Goal: Information Seeking & Learning: Learn about a topic

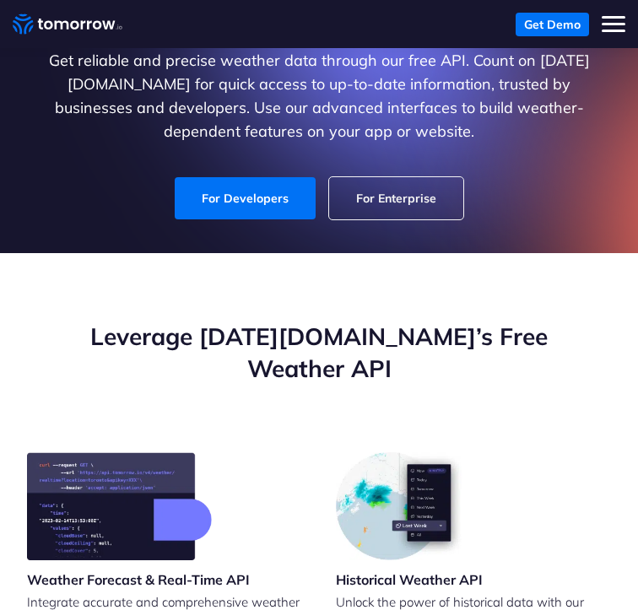
scroll to position [88, 0]
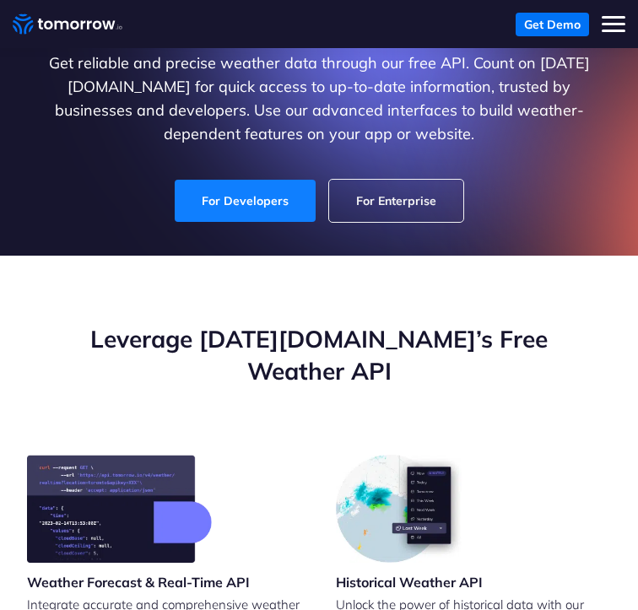
drag, startPoint x: 0, startPoint y: 0, endPoint x: 293, endPoint y: 196, distance: 352.2
click at [293, 196] on link "For Developers" at bounding box center [245, 201] width 141 height 42
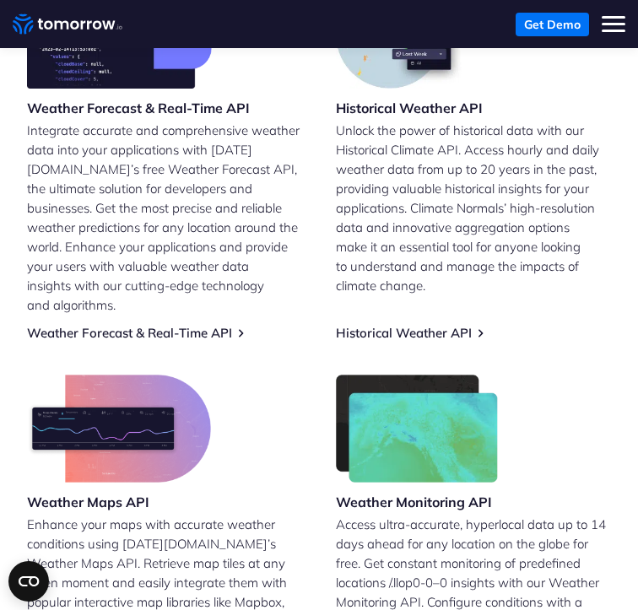
scroll to position [705, 0]
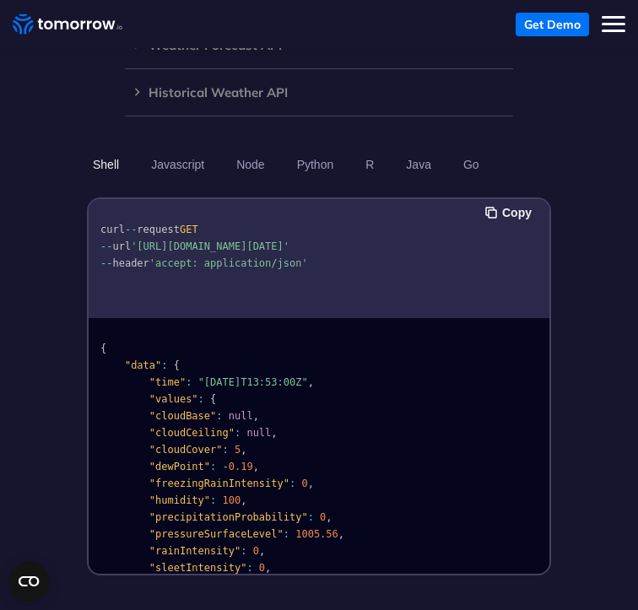
scroll to position [1633, 0]
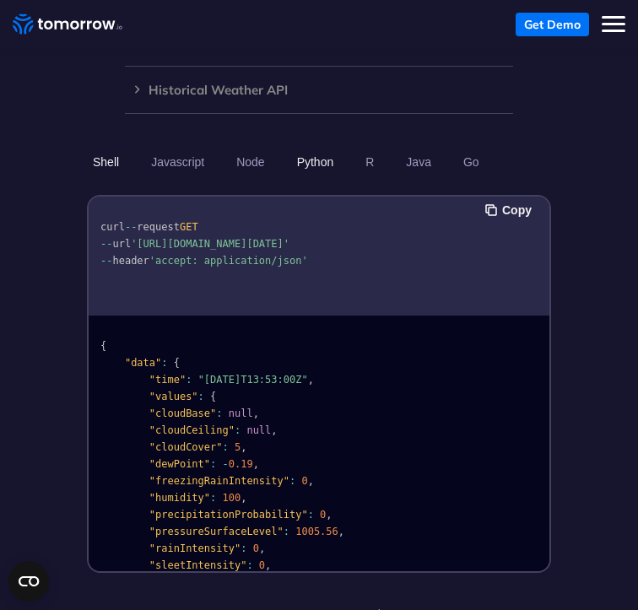
click at [305, 148] on button "Python" at bounding box center [315, 162] width 49 height 29
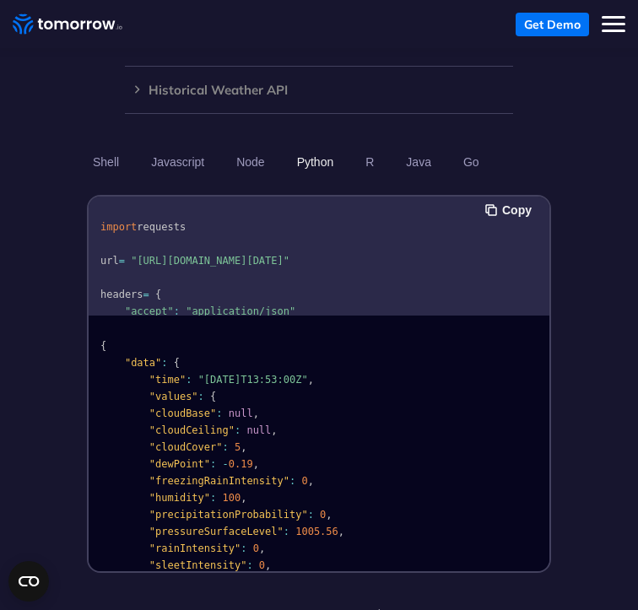
click at [324, 148] on button "Python" at bounding box center [315, 162] width 49 height 29
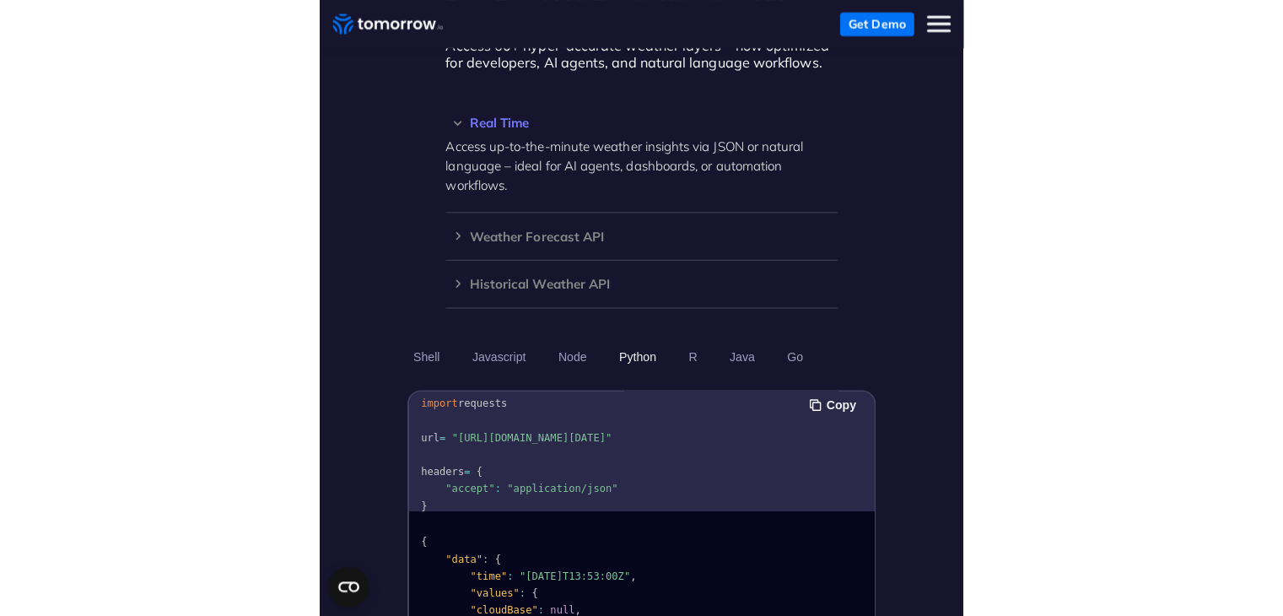
scroll to position [1440, 0]
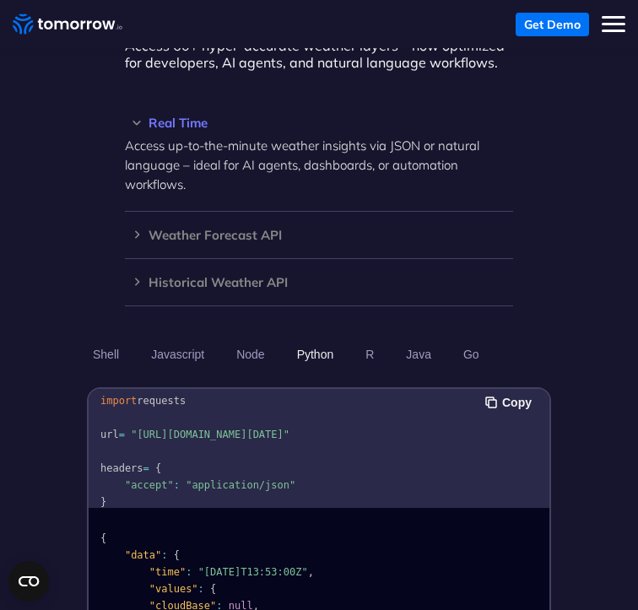
click at [413, 24] on nav "Weather Intelligence Solutions Products Products For Organizations Resilience P…" at bounding box center [319, 24] width 613 height 48
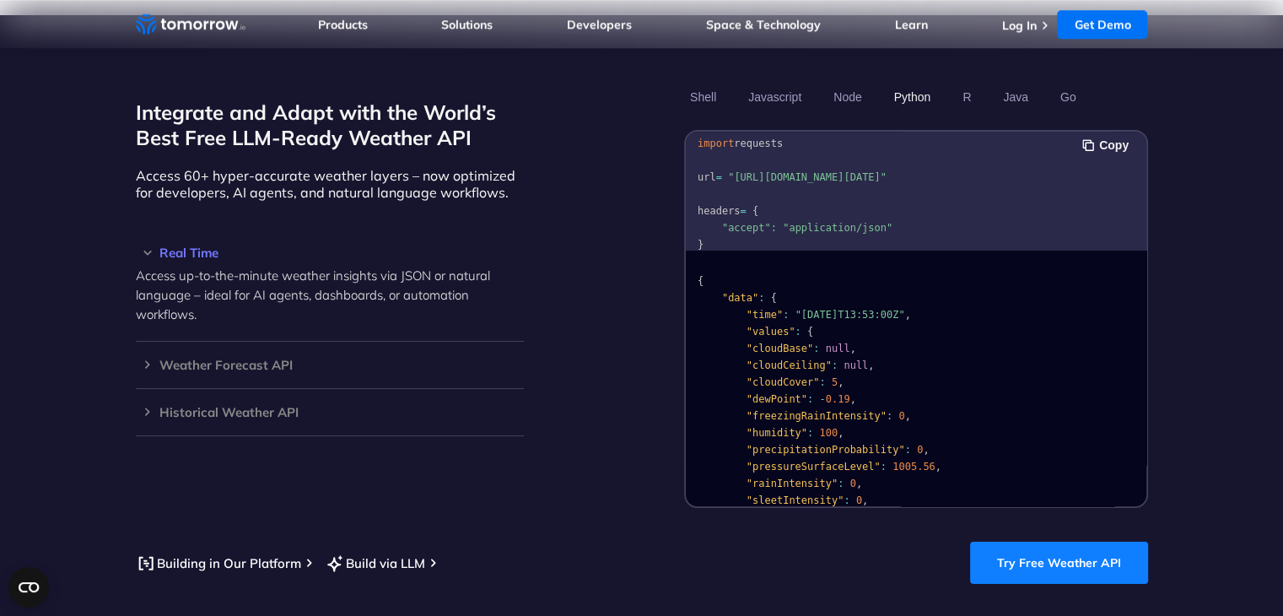
click at [637, 542] on link "Try Free Weather API" at bounding box center [1059, 563] width 178 height 42
